Goal: Use online tool/utility: Use online tool/utility

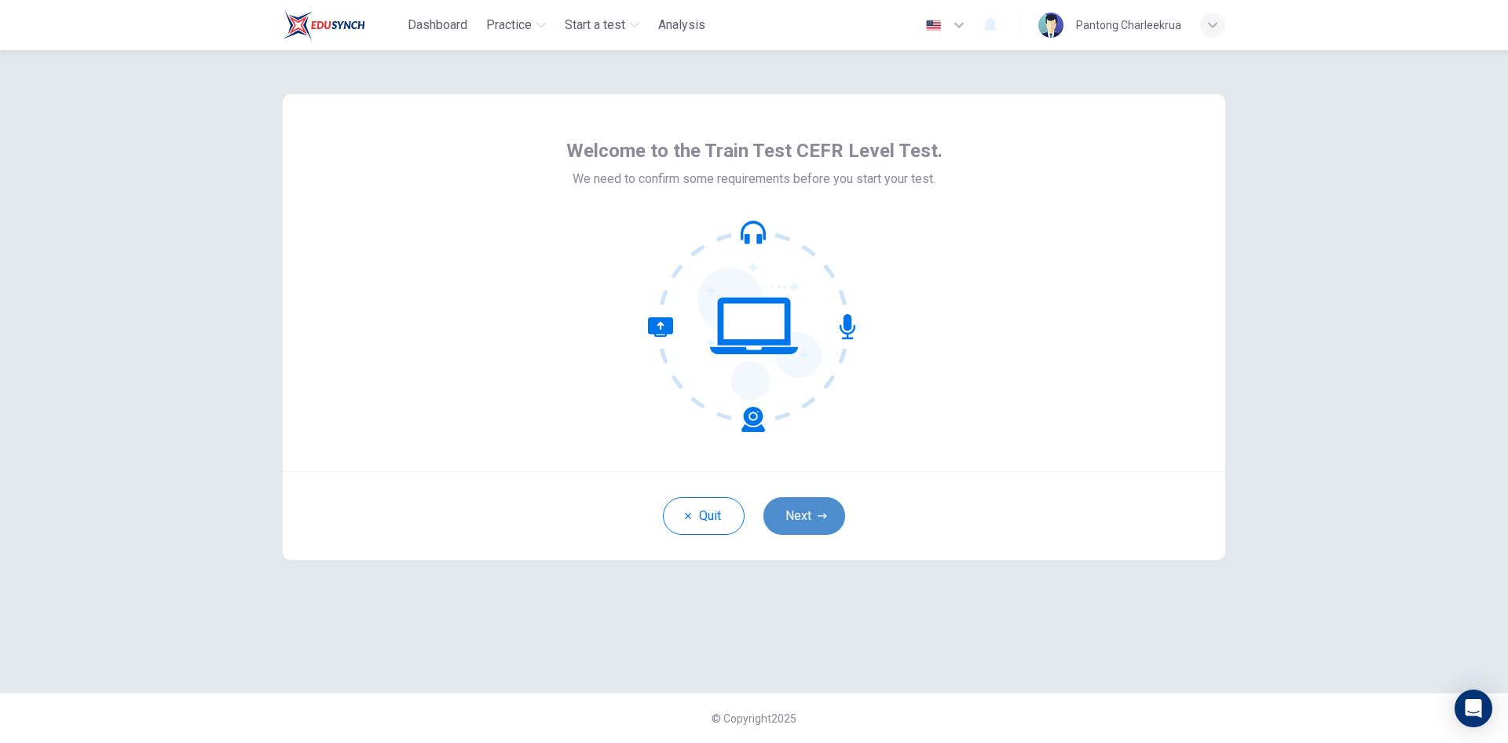
click at [818, 507] on button "Next" at bounding box center [805, 516] width 82 height 38
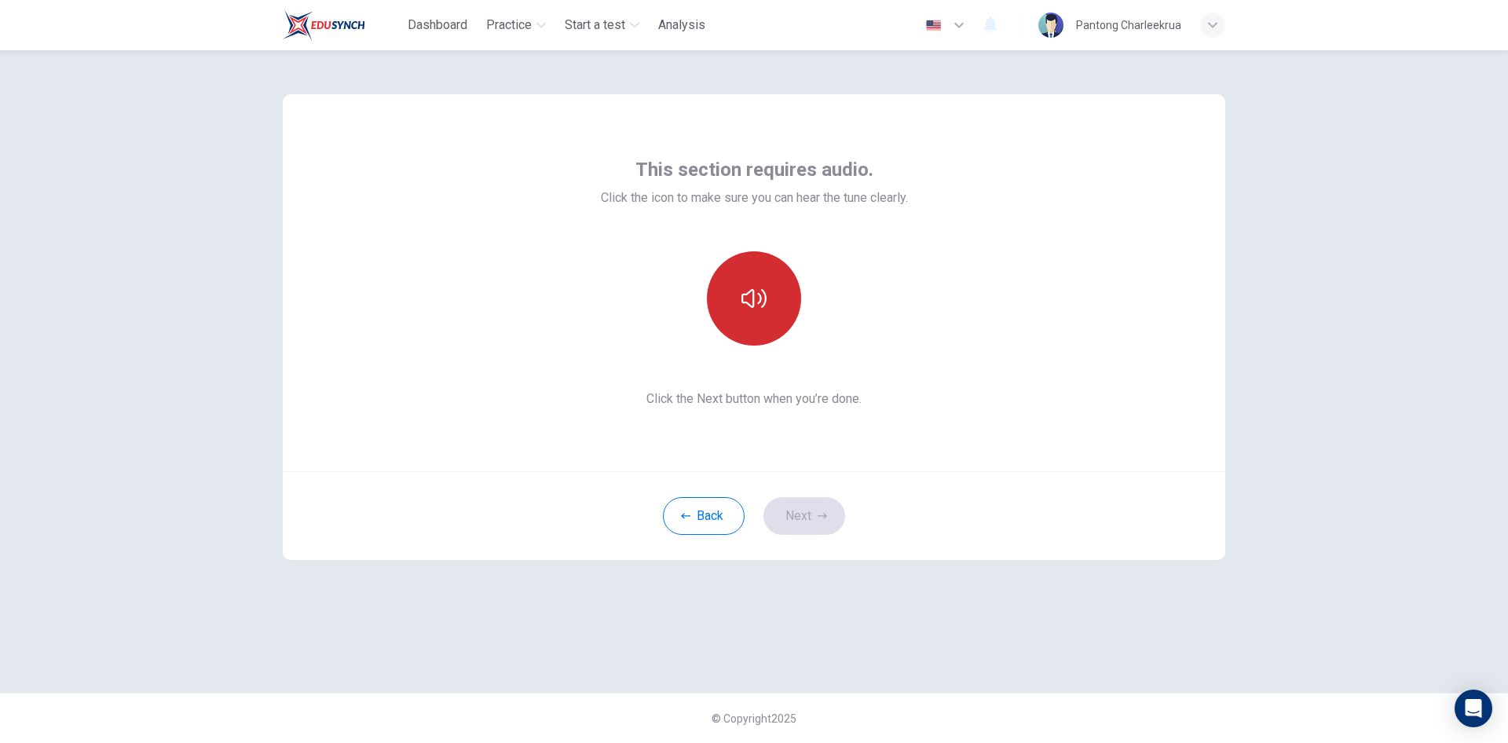
click at [753, 323] on button "button" at bounding box center [754, 298] width 94 height 94
click at [820, 529] on button "Next" at bounding box center [805, 516] width 82 height 38
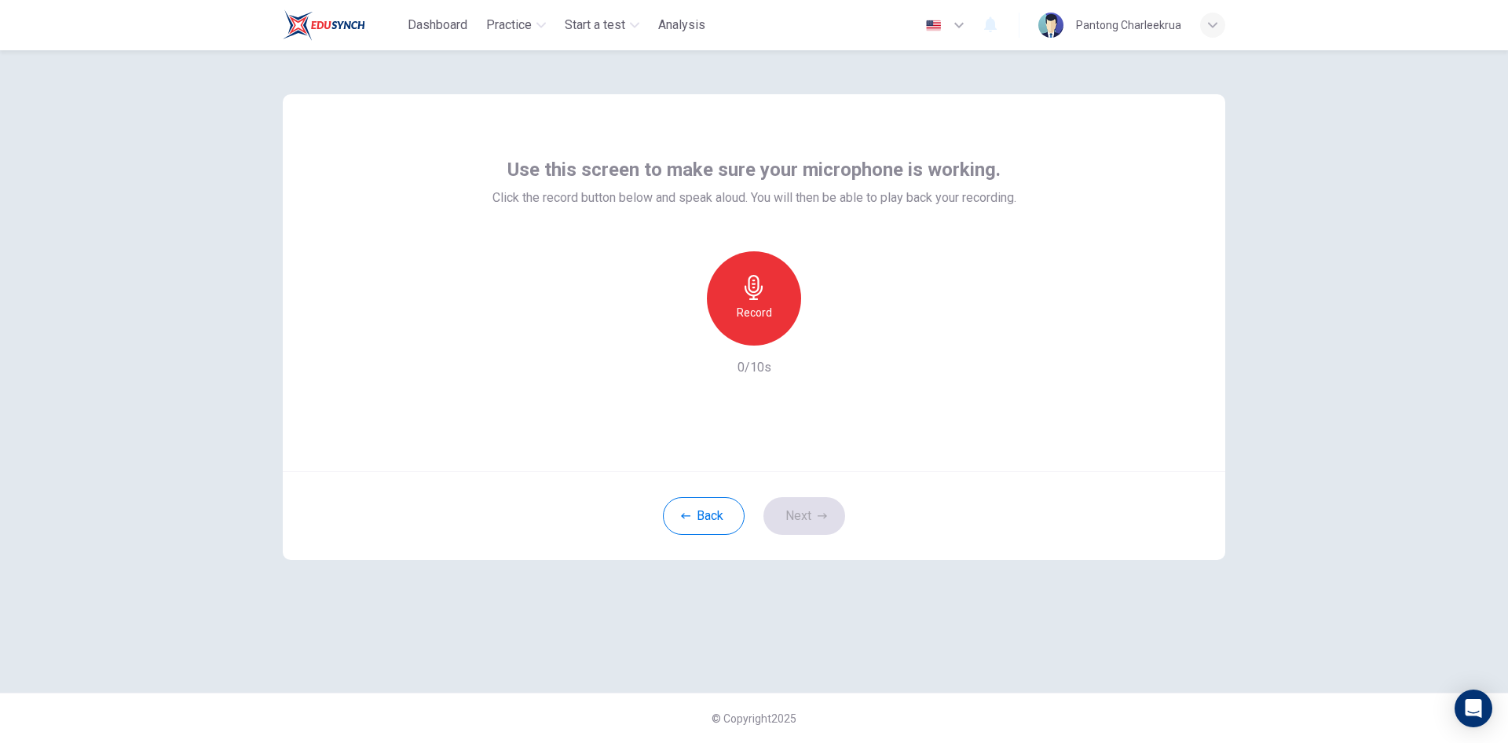
click at [755, 258] on div "Record" at bounding box center [754, 298] width 94 height 94
click at [761, 280] on icon "button" at bounding box center [754, 287] width 25 height 25
click at [827, 332] on icon "button" at bounding box center [827, 332] width 7 height 9
click at [762, 294] on icon "button" at bounding box center [754, 287] width 25 height 25
click at [755, 311] on h6 "Stop" at bounding box center [754, 312] width 24 height 19
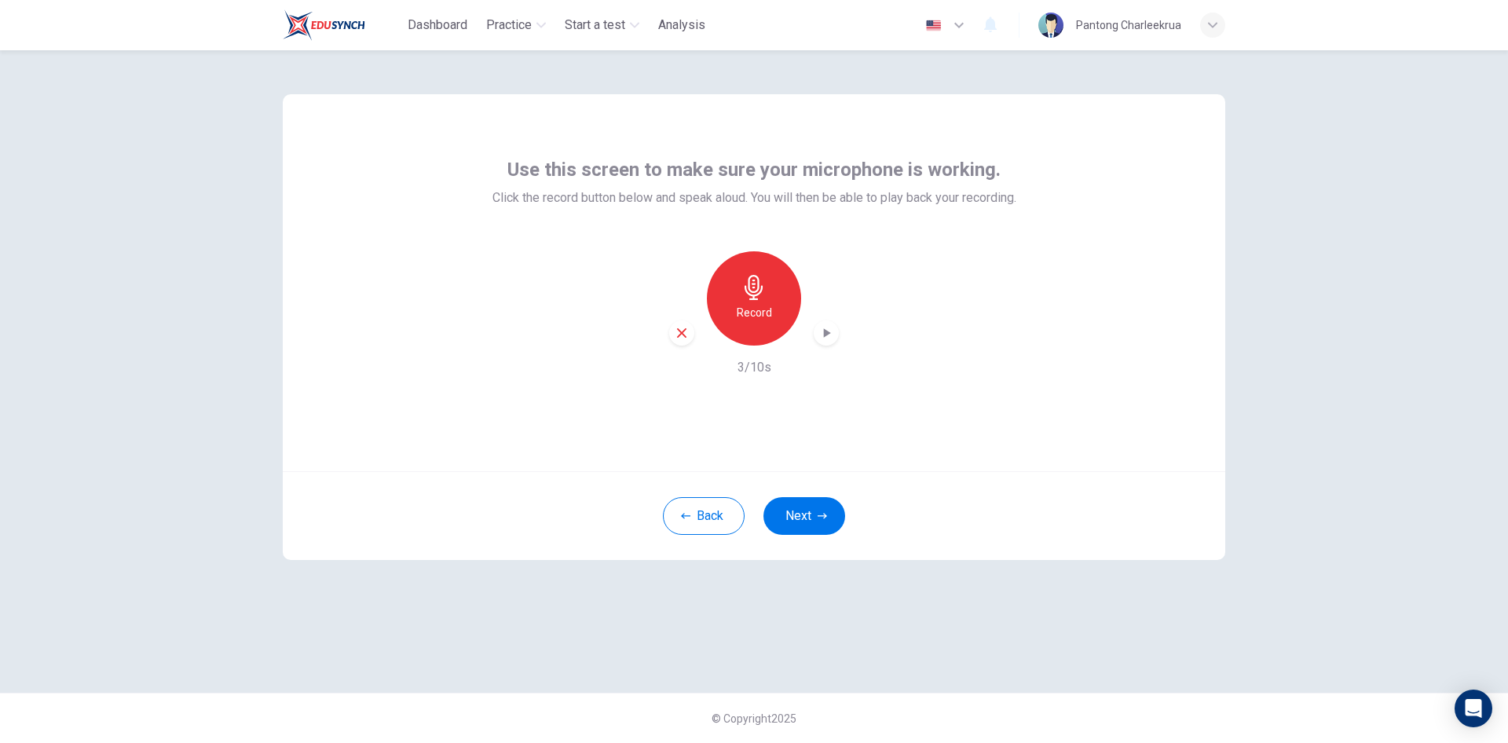
click at [825, 337] on icon "button" at bounding box center [827, 333] width 16 height 16
click at [742, 288] on icon "button" at bounding box center [754, 287] width 25 height 25
click at [756, 295] on icon "button" at bounding box center [754, 287] width 18 height 25
click at [831, 337] on icon "button" at bounding box center [827, 333] width 16 height 16
click at [749, 297] on icon "button" at bounding box center [754, 287] width 25 height 25
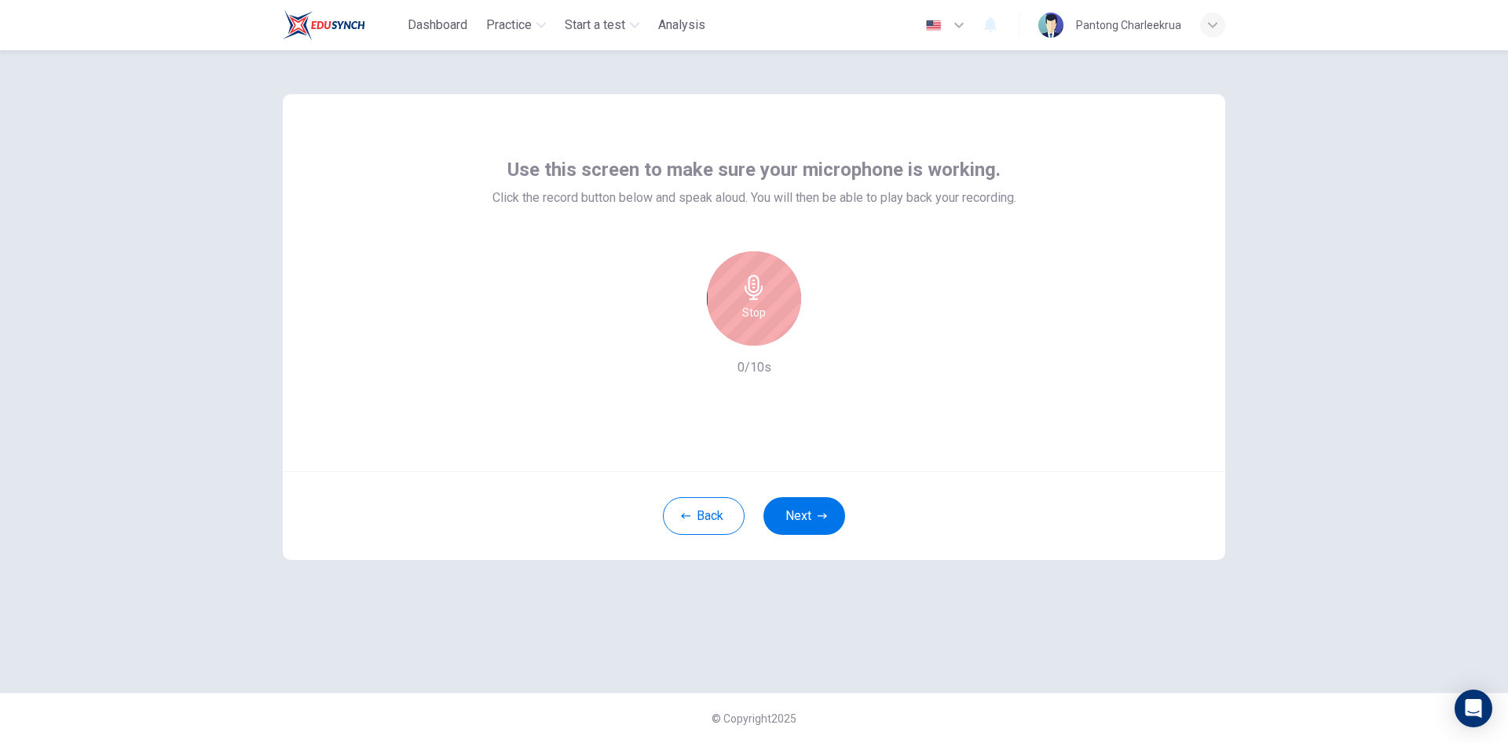
click at [749, 297] on icon "button" at bounding box center [754, 287] width 25 height 25
click at [753, 302] on div "Record" at bounding box center [754, 298] width 94 height 94
click at [775, 302] on div "Stop" at bounding box center [754, 298] width 94 height 94
click at [774, 298] on div "Record" at bounding box center [754, 298] width 94 height 94
click at [753, 292] on icon "button" at bounding box center [754, 287] width 18 height 25
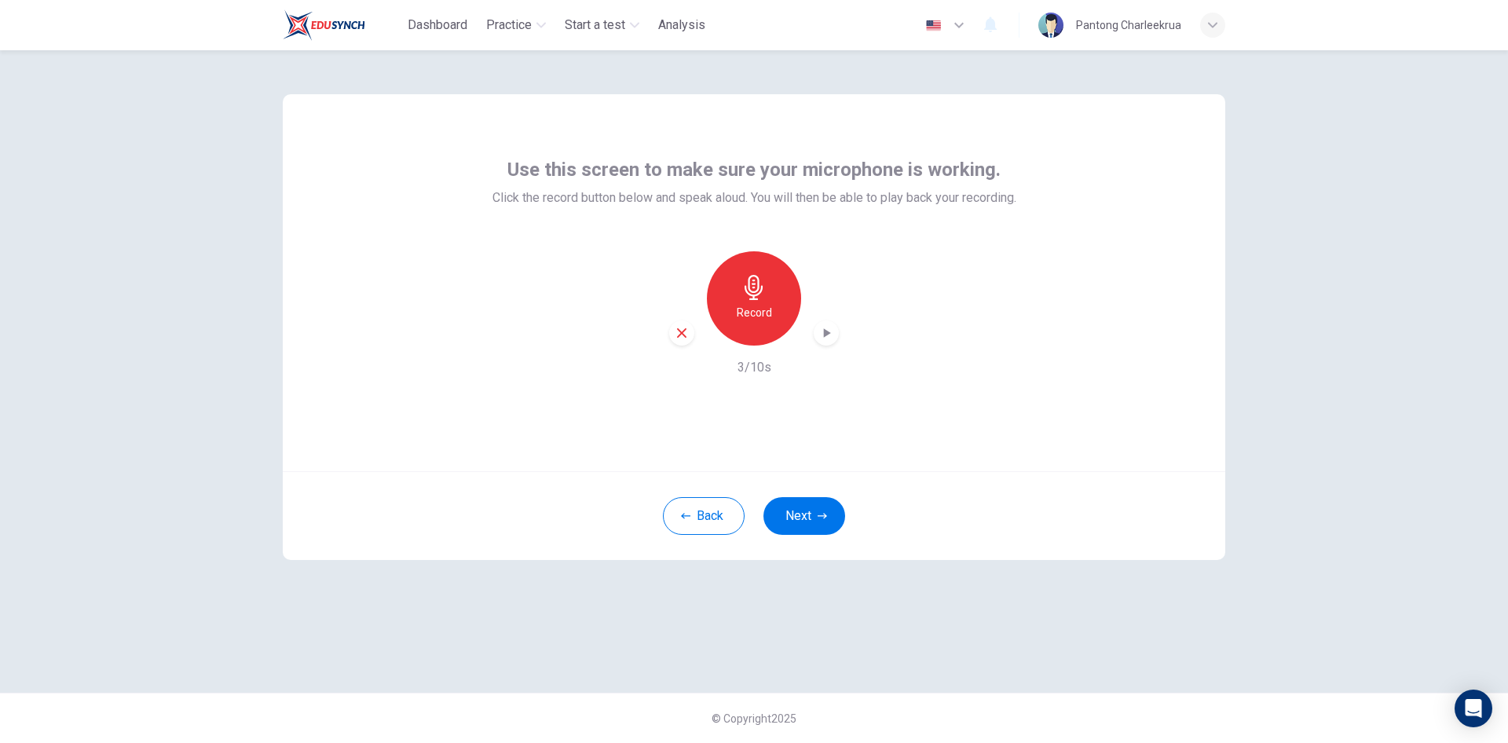
click at [826, 339] on icon "button" at bounding box center [827, 333] width 16 height 16
drag, startPoint x: 1375, startPoint y: 360, endPoint x: 971, endPoint y: 463, distance: 417.4
click at [1375, 360] on div "Use this screen to make sure your microphone is working. Click the record butto…" at bounding box center [754, 396] width 1508 height 693
click at [839, 331] on div "Record 3/10s" at bounding box center [755, 314] width 524 height 126
click at [822, 330] on icon "button" at bounding box center [827, 333] width 16 height 16
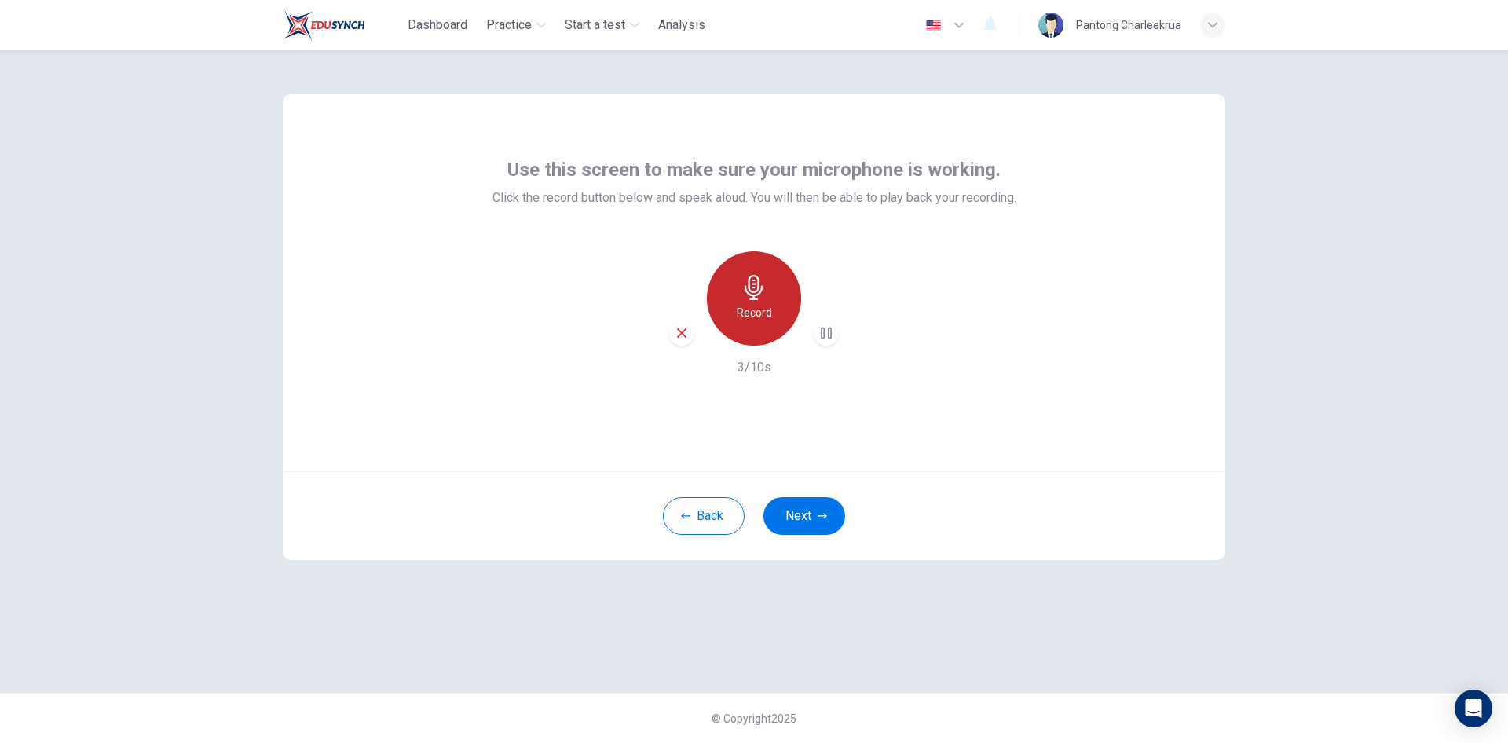
click at [748, 286] on icon "button" at bounding box center [754, 287] width 25 height 25
click at [762, 299] on icon "button" at bounding box center [754, 287] width 25 height 25
click at [827, 331] on icon "button" at bounding box center [827, 332] width 7 height 9
click at [822, 337] on icon "button" at bounding box center [827, 333] width 16 height 16
click at [761, 315] on h6 "Record" at bounding box center [754, 312] width 35 height 19
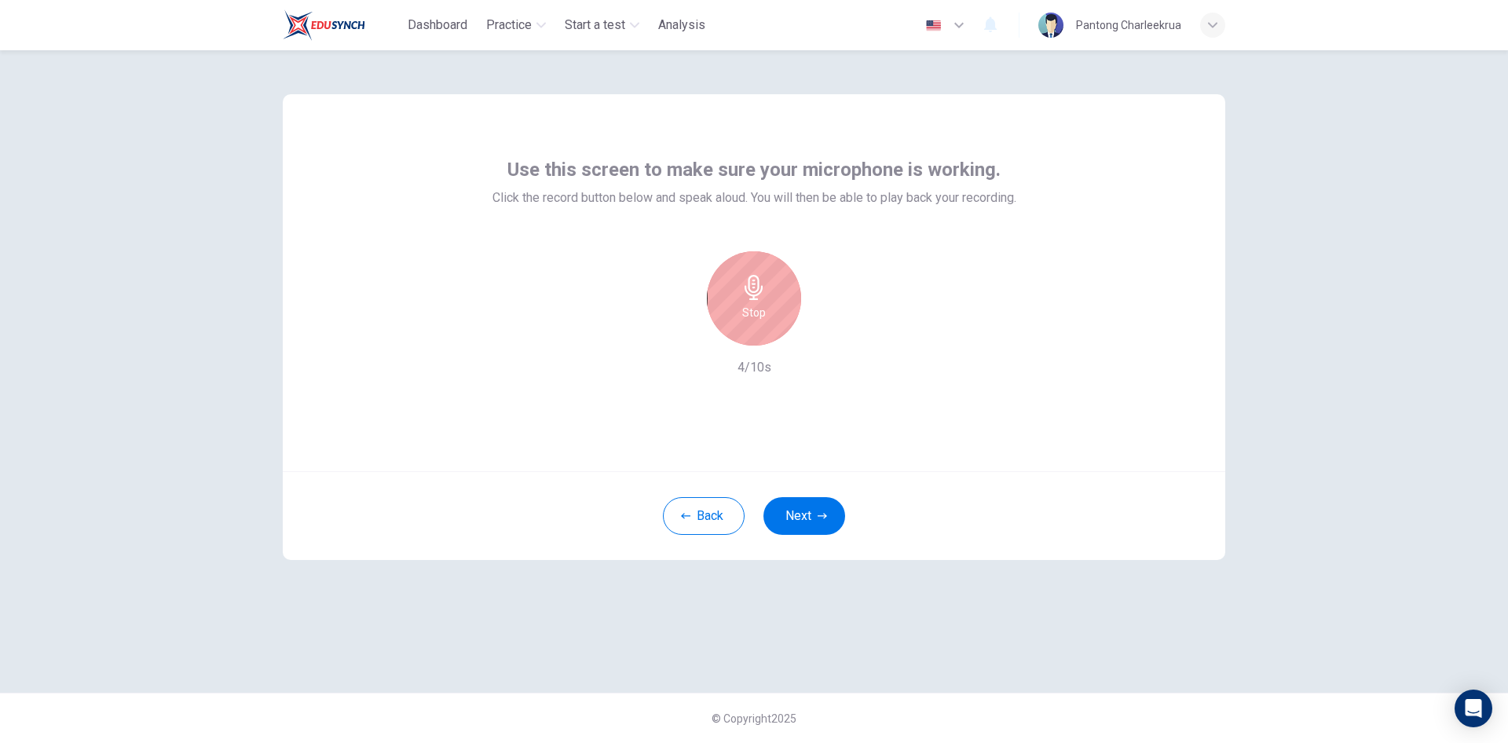
click at [761, 315] on h6 "Stop" at bounding box center [754, 312] width 24 height 19
click at [826, 328] on icon "button" at bounding box center [827, 333] width 16 height 16
click at [766, 295] on icon "button" at bounding box center [754, 287] width 25 height 25
click at [762, 295] on icon "button" at bounding box center [754, 287] width 25 height 25
click at [833, 341] on div "button" at bounding box center [826, 332] width 25 height 25
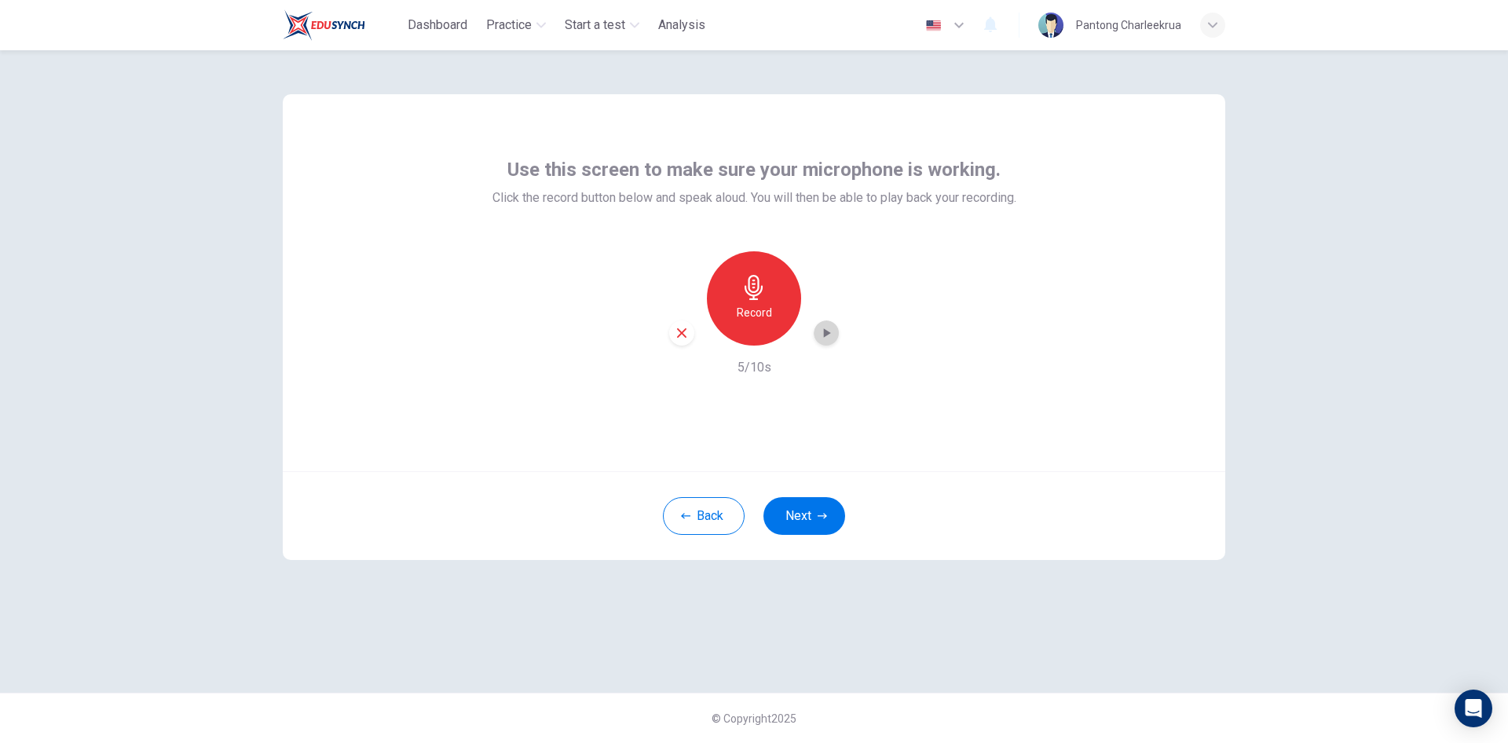
click at [830, 329] on icon "button" at bounding box center [827, 333] width 16 height 16
click at [746, 303] on h6 "Record" at bounding box center [754, 312] width 35 height 19
click at [756, 291] on icon "button" at bounding box center [754, 287] width 18 height 25
click at [830, 342] on div "button" at bounding box center [826, 332] width 25 height 25
click at [748, 299] on icon "button" at bounding box center [754, 287] width 25 height 25
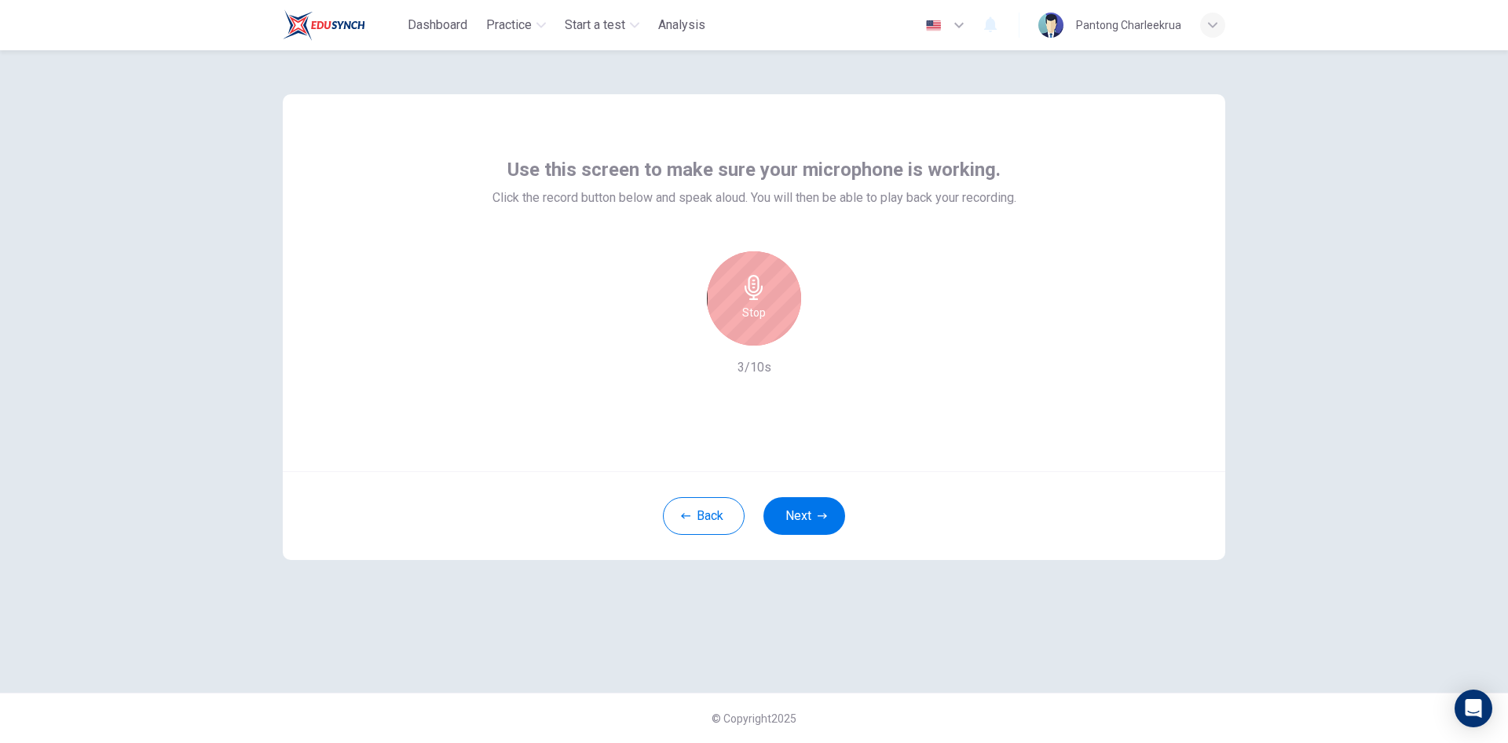
click at [748, 299] on icon "button" at bounding box center [754, 287] width 25 height 25
click at [826, 332] on icon "button" at bounding box center [827, 332] width 7 height 9
click at [826, 332] on icon "button" at bounding box center [827, 333] width 16 height 16
click at [757, 294] on icon "button" at bounding box center [754, 287] width 25 height 25
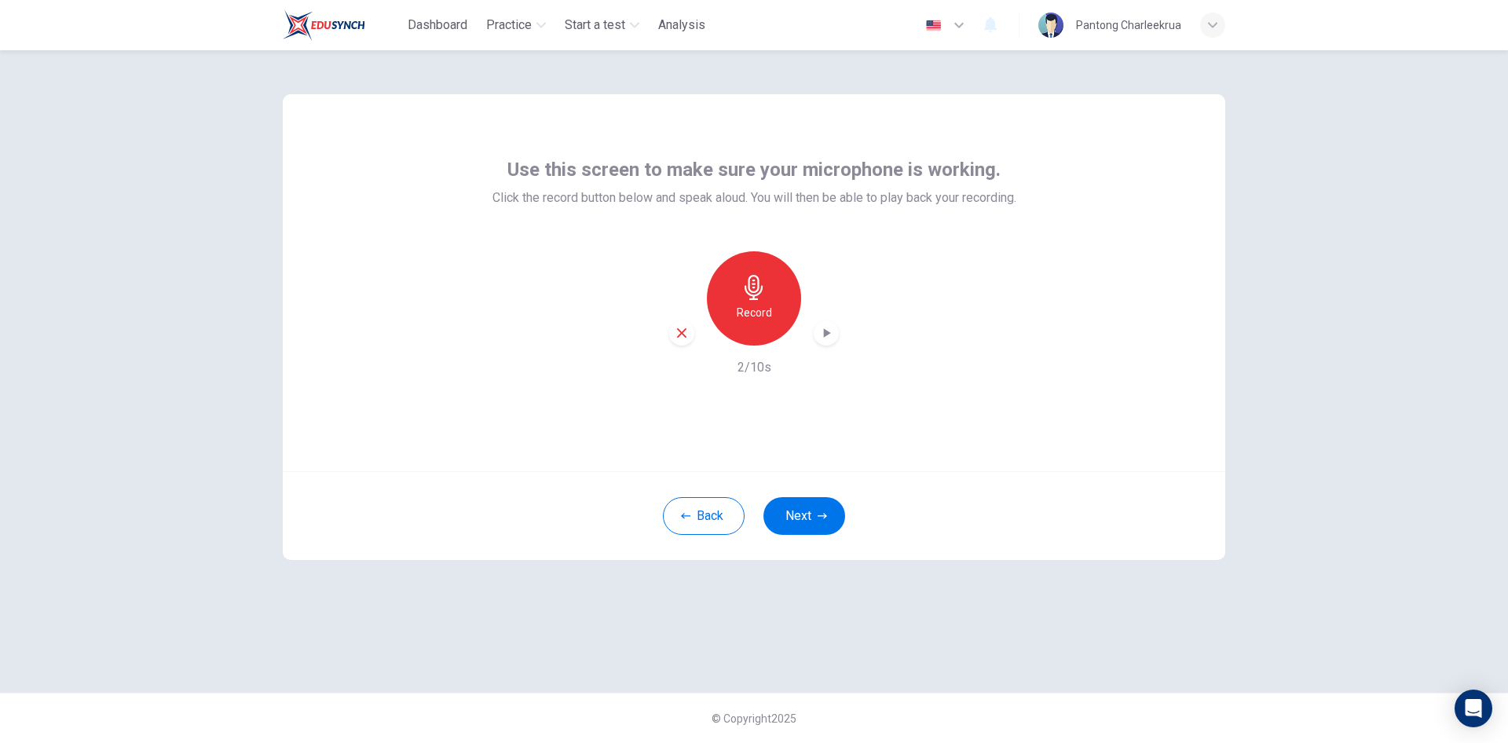
click at [821, 336] on icon "button" at bounding box center [827, 333] width 16 height 16
click at [731, 318] on div "Record" at bounding box center [754, 298] width 94 height 94
click at [756, 317] on h6 "Stop" at bounding box center [754, 312] width 24 height 19
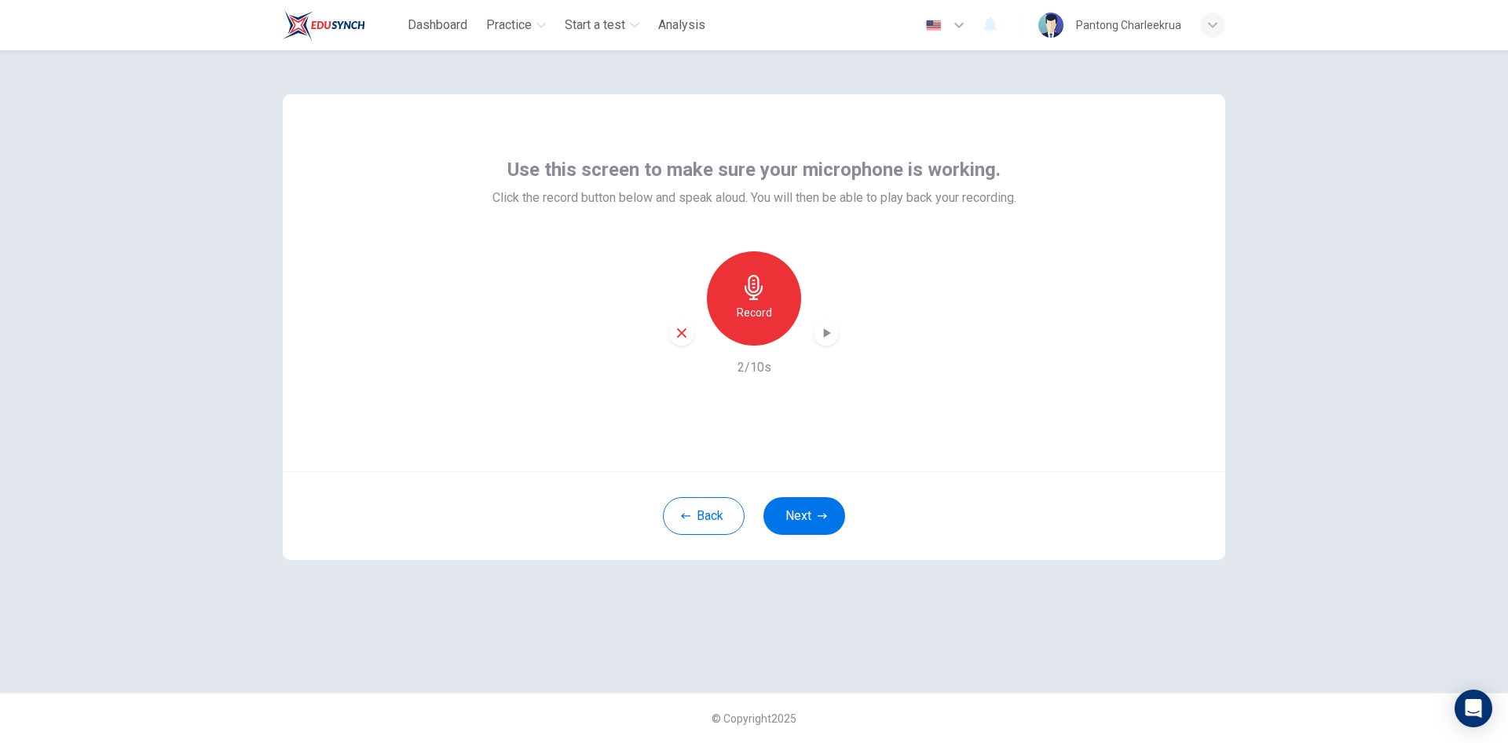
click at [824, 333] on icon "button" at bounding box center [827, 332] width 7 height 9
click at [824, 333] on icon "button" at bounding box center [826, 334] width 11 height 12
click at [753, 306] on h6 "Record" at bounding box center [754, 312] width 35 height 19
click at [753, 306] on h6 "Stop" at bounding box center [754, 312] width 24 height 19
click at [819, 334] on icon "button" at bounding box center [827, 333] width 16 height 16
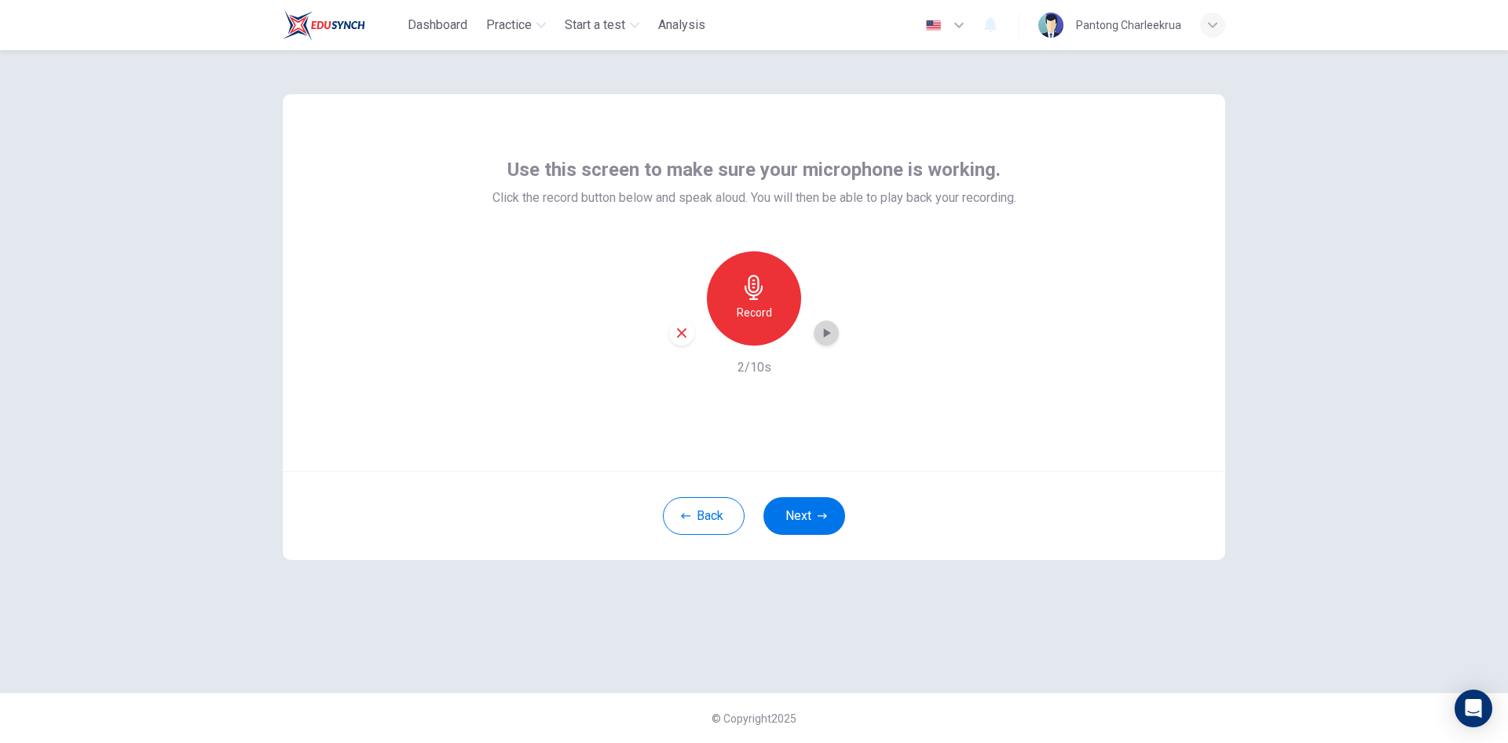
click at [826, 331] on icon "button" at bounding box center [827, 332] width 7 height 9
click at [826, 331] on icon "button" at bounding box center [827, 333] width 16 height 16
click at [742, 309] on h6 "Record" at bounding box center [754, 312] width 35 height 19
click at [771, 302] on div "Stop" at bounding box center [754, 298] width 94 height 94
click at [828, 329] on icon "button" at bounding box center [827, 333] width 16 height 16
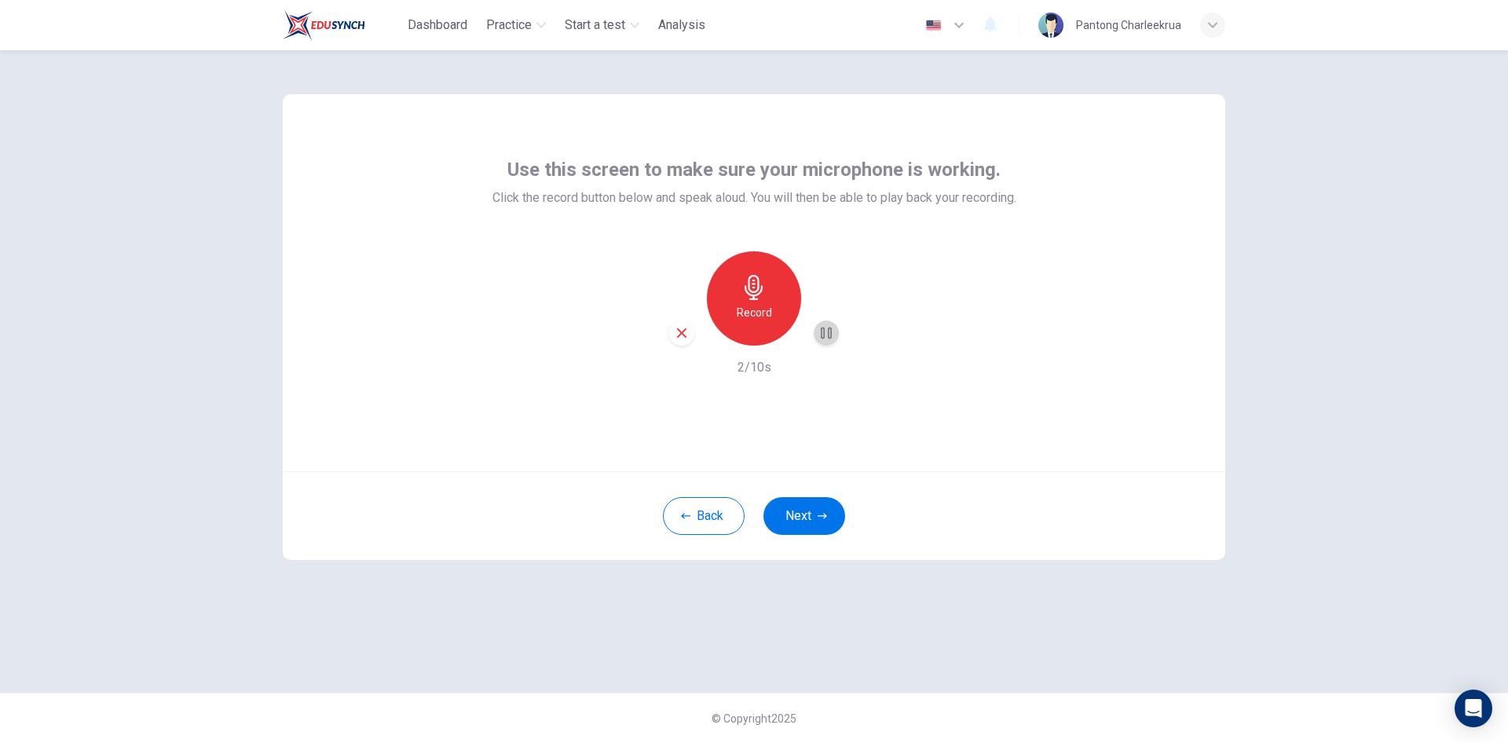
click at [828, 329] on icon "button" at bounding box center [826, 334] width 11 height 12
click at [745, 313] on h6 "Record" at bounding box center [754, 312] width 35 height 19
click at [745, 313] on h6 "Stop" at bounding box center [754, 312] width 24 height 19
click at [823, 334] on icon "button" at bounding box center [827, 333] width 16 height 16
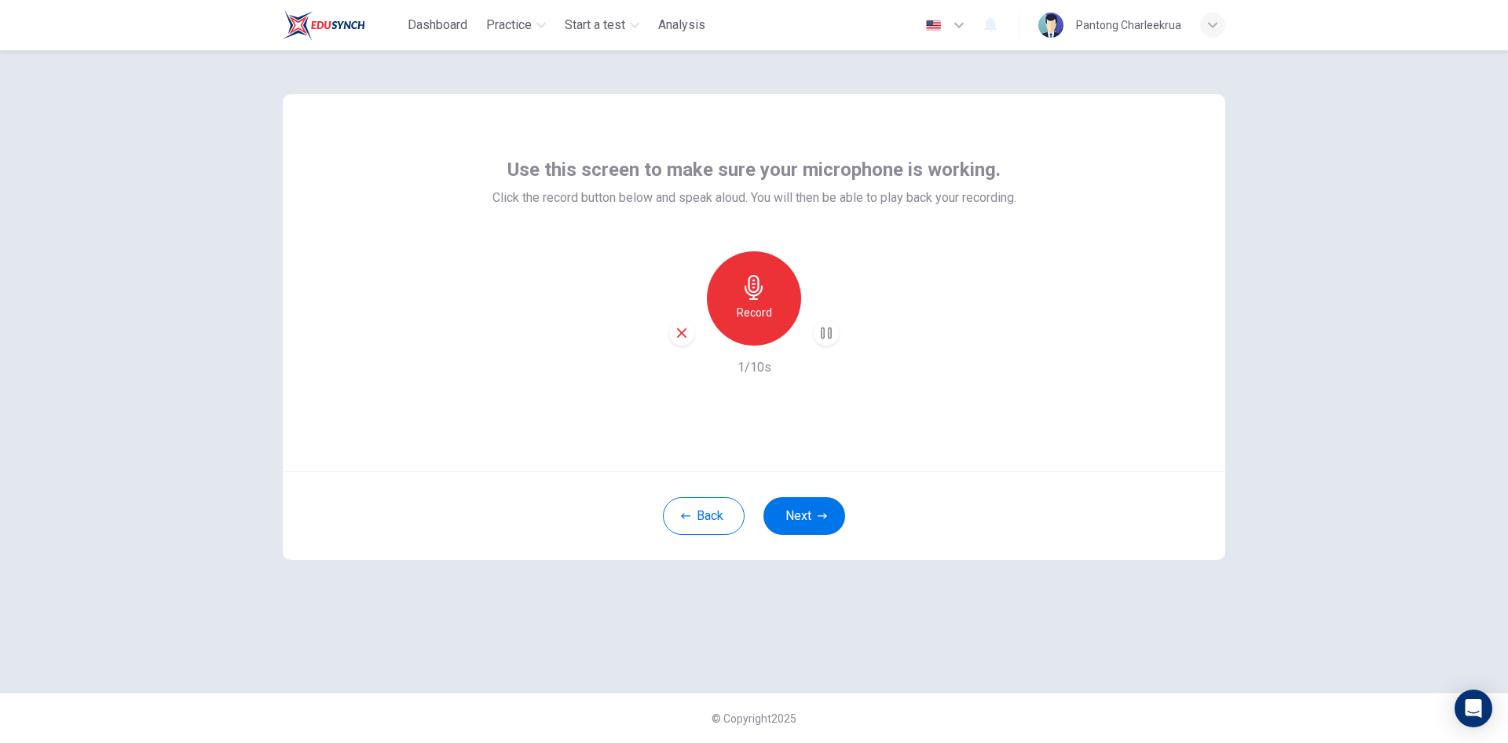
click at [824, 335] on icon "button" at bounding box center [826, 334] width 11 height 12
click at [744, 281] on icon "button" at bounding box center [754, 287] width 25 height 25
click at [768, 300] on div "Stop" at bounding box center [754, 298] width 94 height 94
click at [828, 328] on icon "button" at bounding box center [827, 333] width 16 height 16
click at [778, 295] on div "Record" at bounding box center [754, 298] width 94 height 94
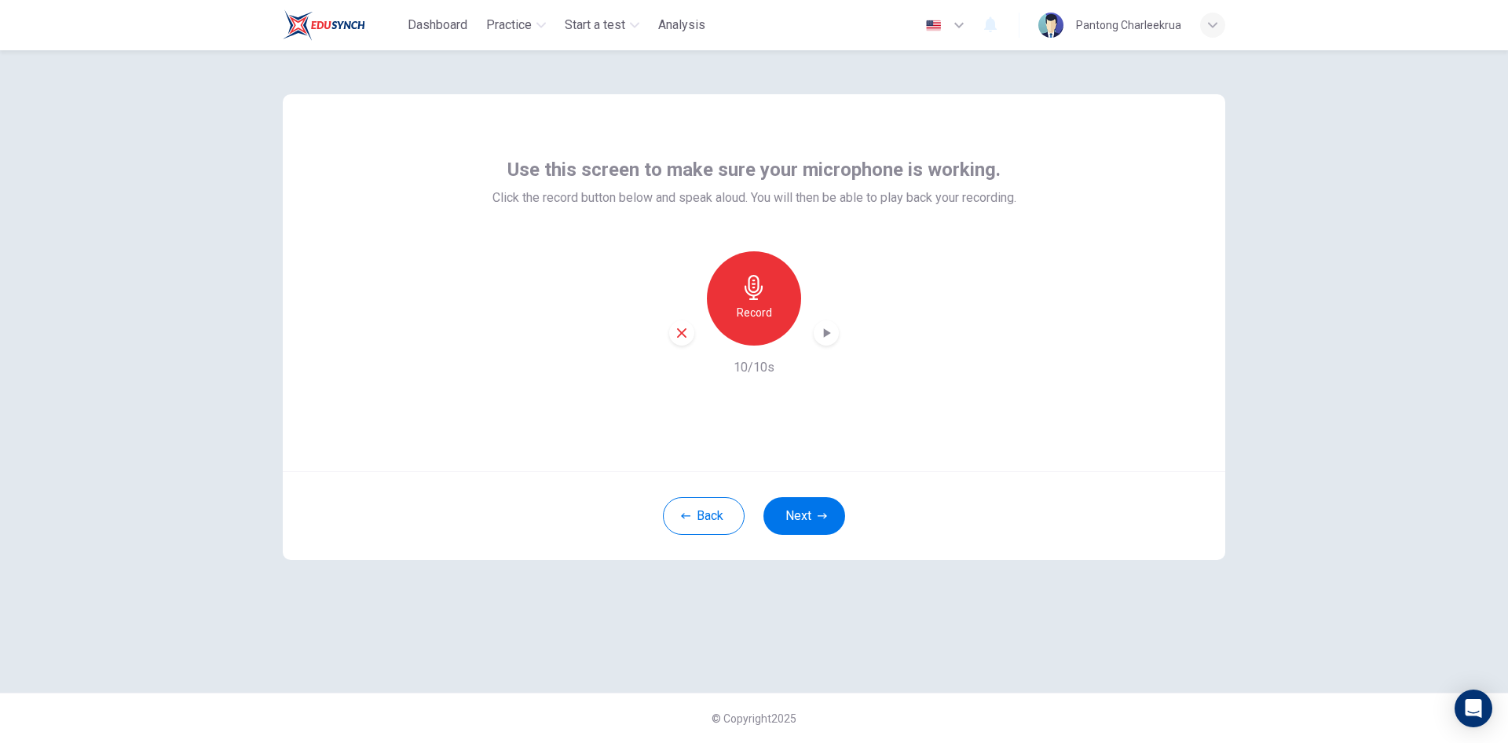
click at [1134, 13] on div "Pantong Charleekrua" at bounding box center [1131, 25] width 187 height 25
